Goal: Information Seeking & Learning: Learn about a topic

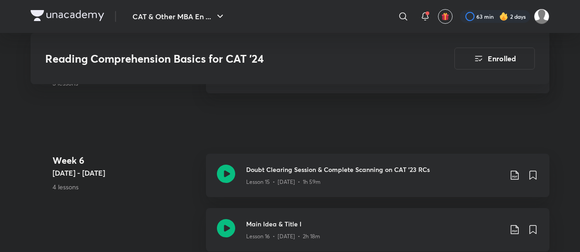
scroll to position [1327, 0]
click at [229, 168] on icon at bounding box center [226, 174] width 18 height 18
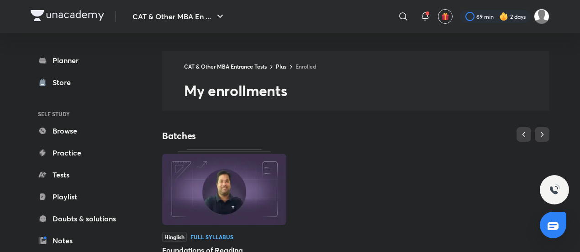
click at [395, 161] on div "Hinglish Full Syllabus Foundations of Reading Comprehension by [PERSON_NAME] St…" at bounding box center [356, 232] width 388 height 166
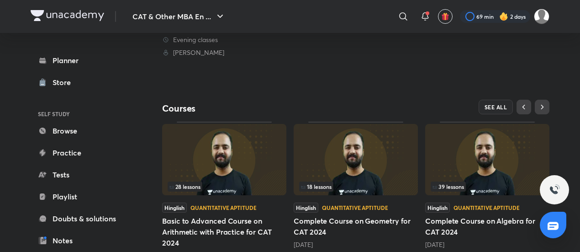
scroll to position [285, 0]
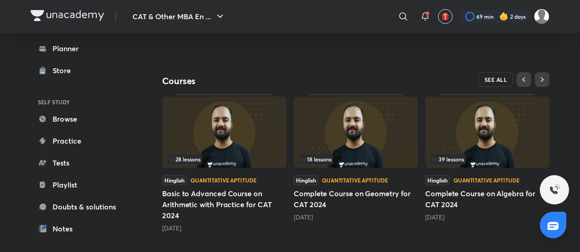
click at [492, 76] on span "SEE ALL" at bounding box center [496, 79] width 23 height 6
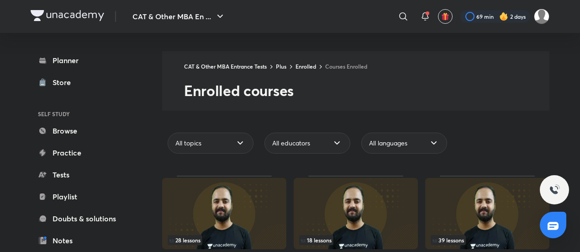
click at [497, 102] on div "CAT & Other MBA Entrance Tests Plus Enrolled Courses Enrolled Enrolled courses" at bounding box center [356, 80] width 388 height 59
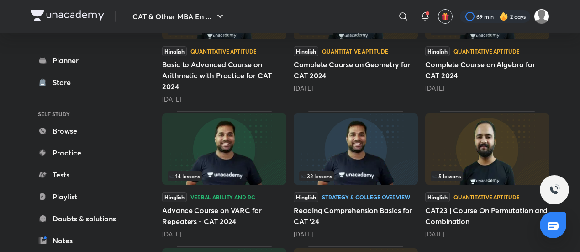
scroll to position [292, 0]
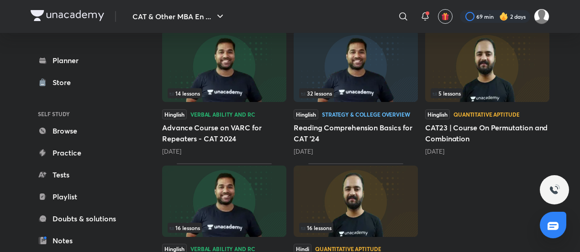
click at [234, 75] on img at bounding box center [224, 66] width 124 height 71
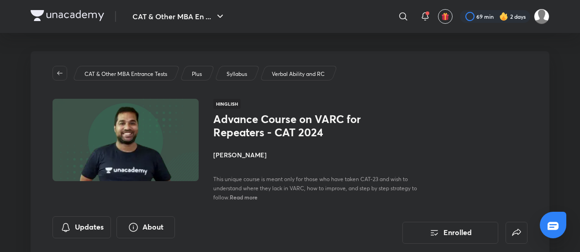
click at [448, 95] on div "CAT & Other MBA Entrance Tests Plus Syllabus Verbal Ability and RC Hinglish Adv…" at bounding box center [290, 154] width 519 height 207
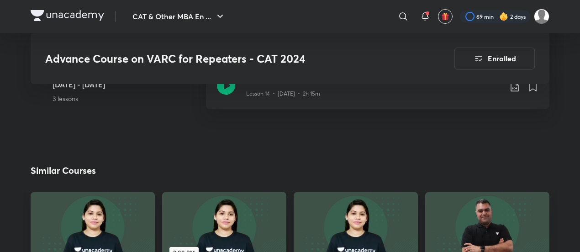
scroll to position [1225, 0]
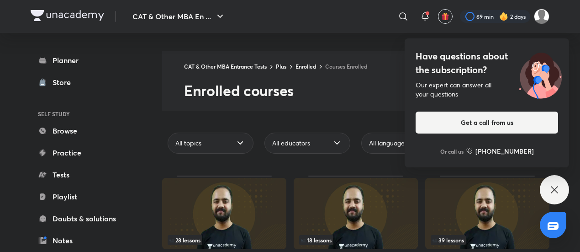
click at [516, 65] on img at bounding box center [541, 73] width 58 height 49
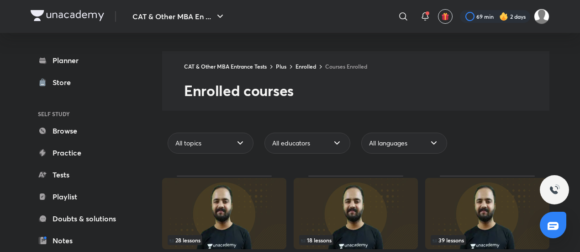
click at [504, 133] on div "All topics All educators All languages" at bounding box center [356, 143] width 388 height 28
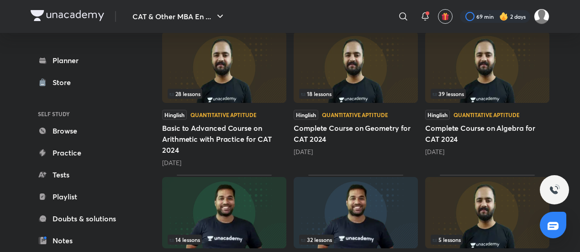
scroll to position [115, 0]
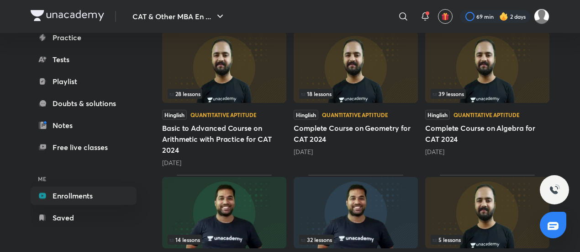
click at [573, 150] on div "CAT & Other MBA En ... ​ 69 min 2 days Planner Store SELF STUDY Browse Practice…" at bounding box center [290, 153] width 580 height 599
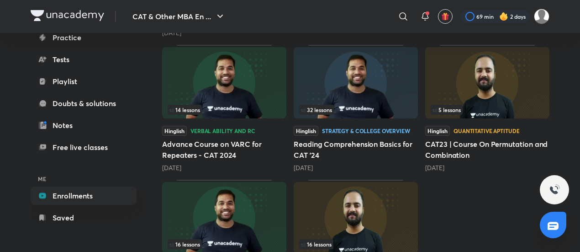
scroll to position [238, 0]
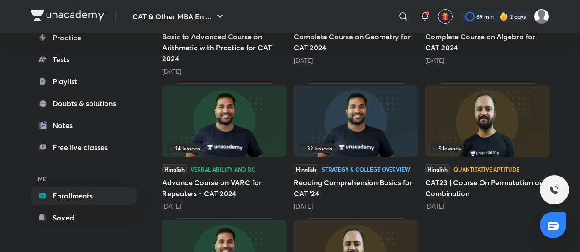
click at [375, 116] on img at bounding box center [356, 120] width 124 height 71
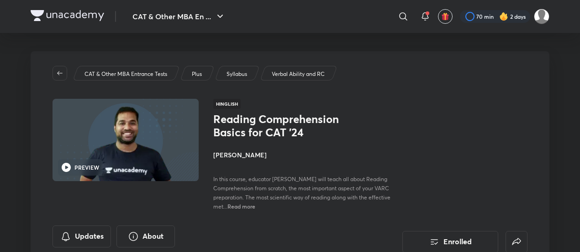
click at [430, 186] on div "Reading Comprehension Basics for CAT '24 [PERSON_NAME] In this course, educator…" at bounding box center [370, 161] width 314 height 98
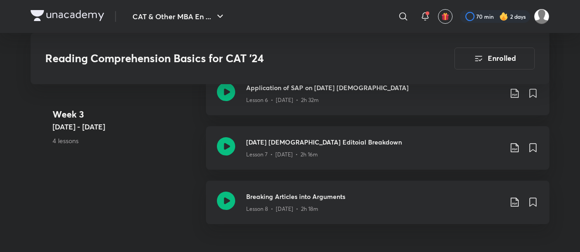
scroll to position [877, 0]
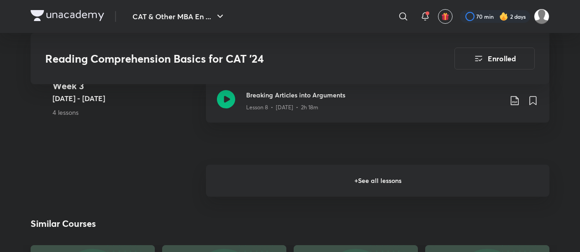
click at [362, 174] on h6 "+ See all lessons" at bounding box center [378, 181] width 344 height 32
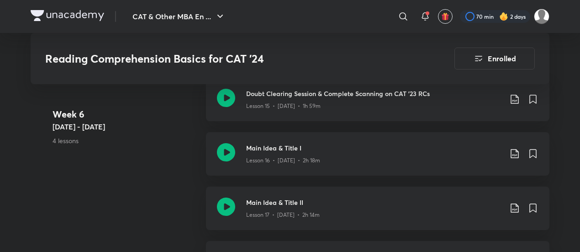
scroll to position [1389, 0]
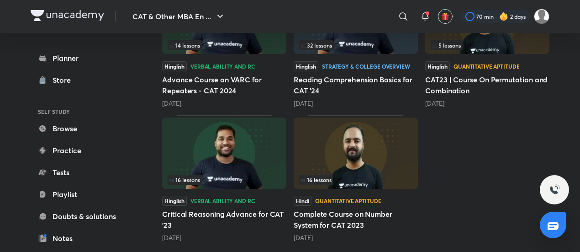
scroll to position [346, 0]
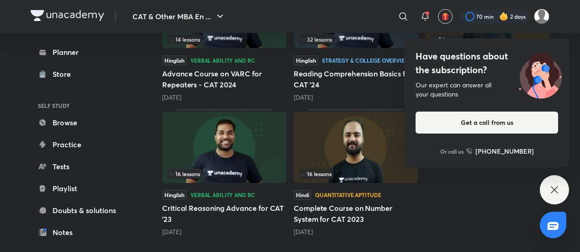
click at [514, 72] on img at bounding box center [541, 73] width 58 height 49
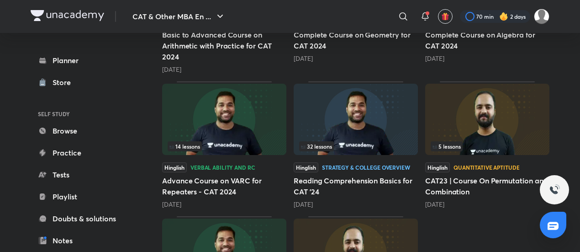
scroll to position [238, 0]
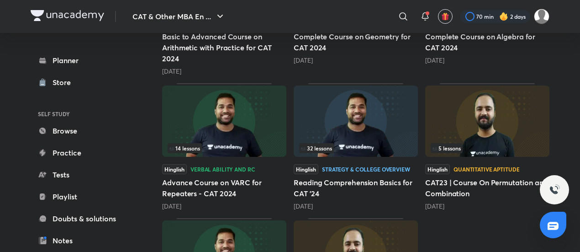
click at [510, 229] on div "28 lessons Hinglish Quantitative Aptitude Basic to Advanced Course on Arithmeti…" at bounding box center [356, 141] width 388 height 407
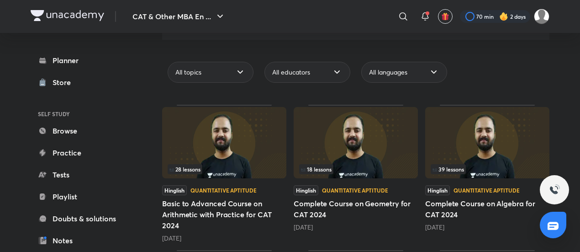
scroll to position [73, 0]
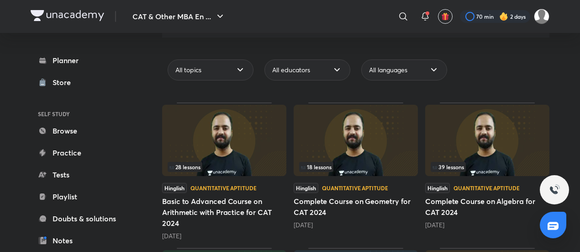
click at [251, 148] on img at bounding box center [224, 140] width 124 height 71
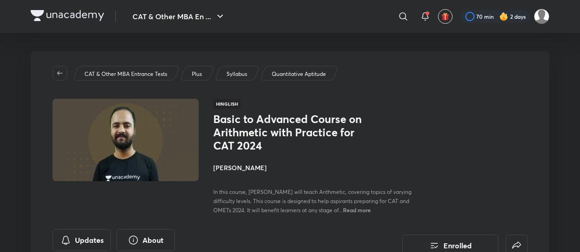
click at [395, 139] on div "Basic to Advanced Course on Arithmetic with Practice for CAT 2024 [PERSON_NAME]…" at bounding box center [315, 163] width 205 height 102
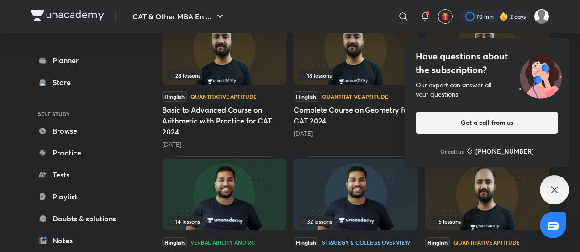
scroll to position [183, 0]
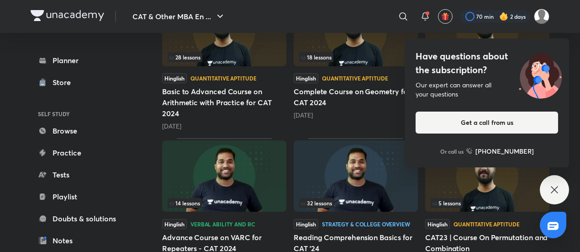
click at [215, 46] on img at bounding box center [224, 30] width 124 height 71
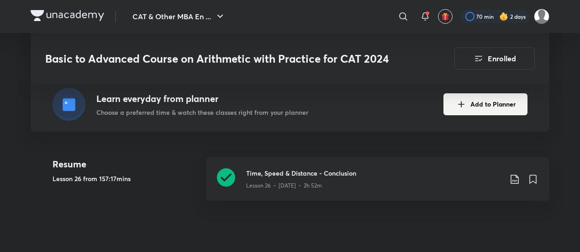
scroll to position [229, 0]
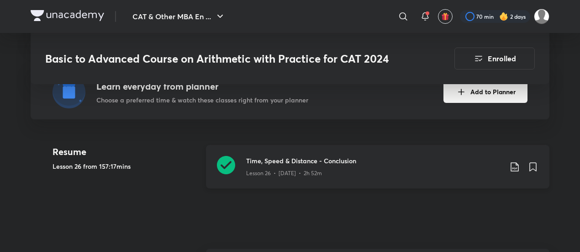
click at [228, 171] on icon at bounding box center [226, 165] width 18 height 18
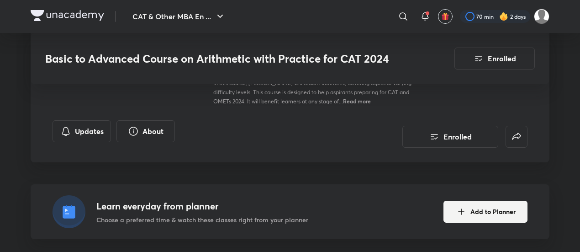
scroll to position [320, 0]
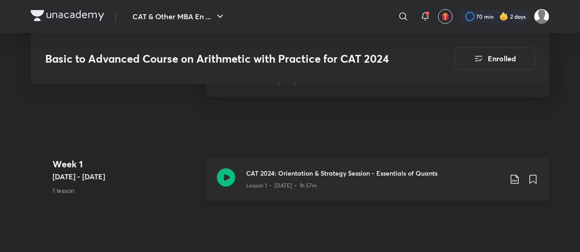
click at [219, 176] on icon at bounding box center [226, 177] width 18 height 18
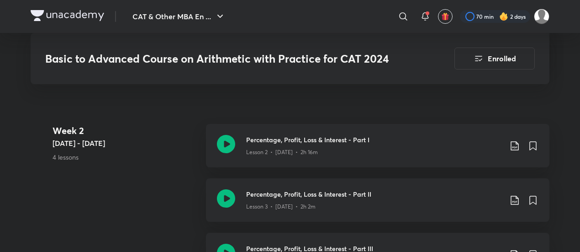
scroll to position [503, 0]
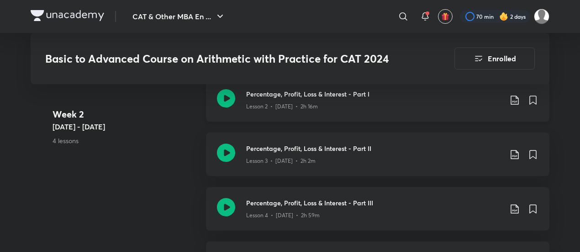
click at [223, 93] on icon at bounding box center [226, 98] width 18 height 18
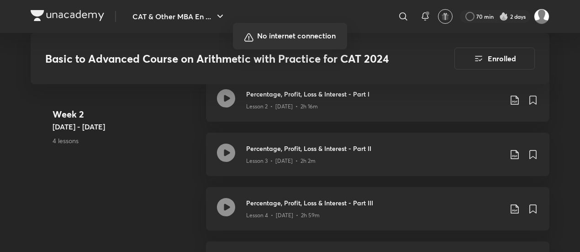
click at [511, 48] on div at bounding box center [290, 126] width 580 height 252
